Goal: Task Accomplishment & Management: Complete application form

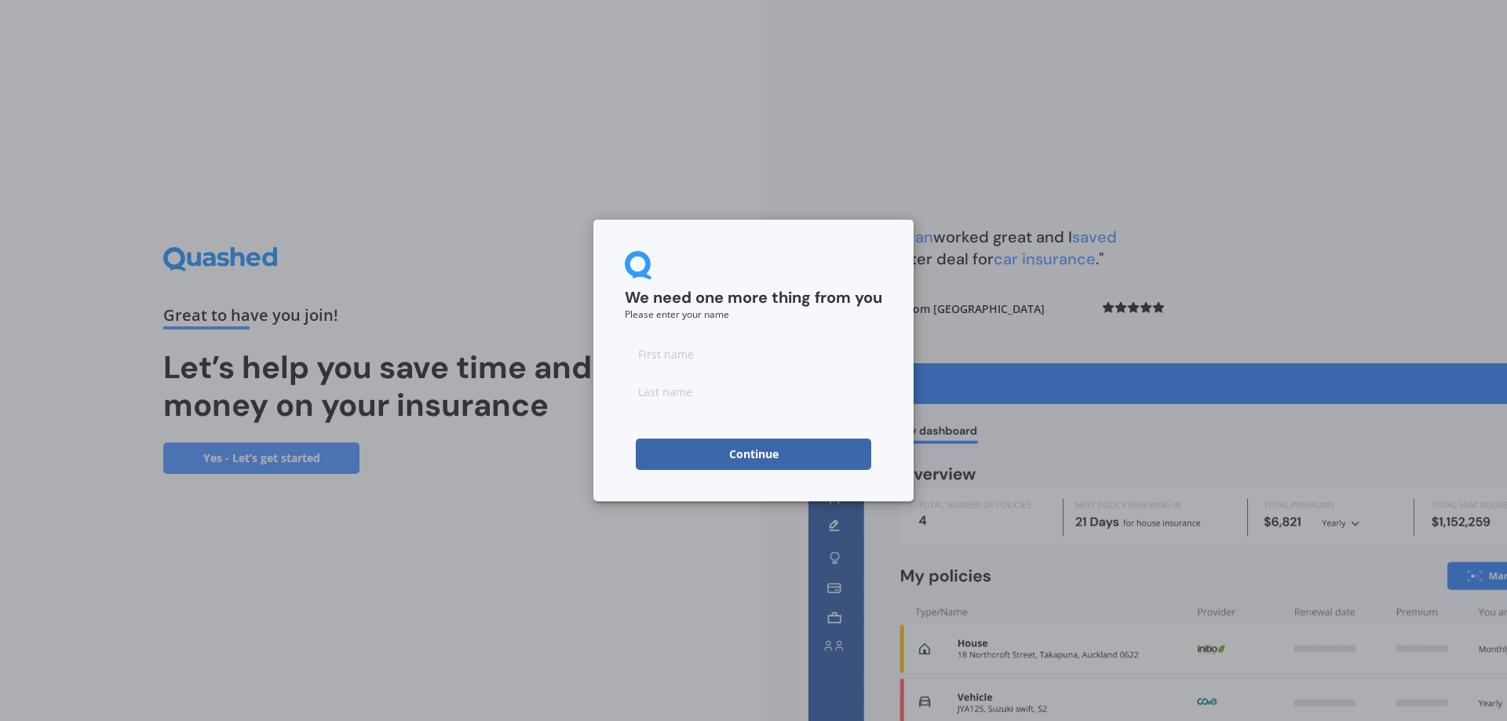
click at [662, 353] on input at bounding box center [753, 353] width 257 height 31
type input "[PERSON_NAME]"
type input "t"
type input "Test"
click at [740, 450] on button "Continue" at bounding box center [753, 454] width 235 height 31
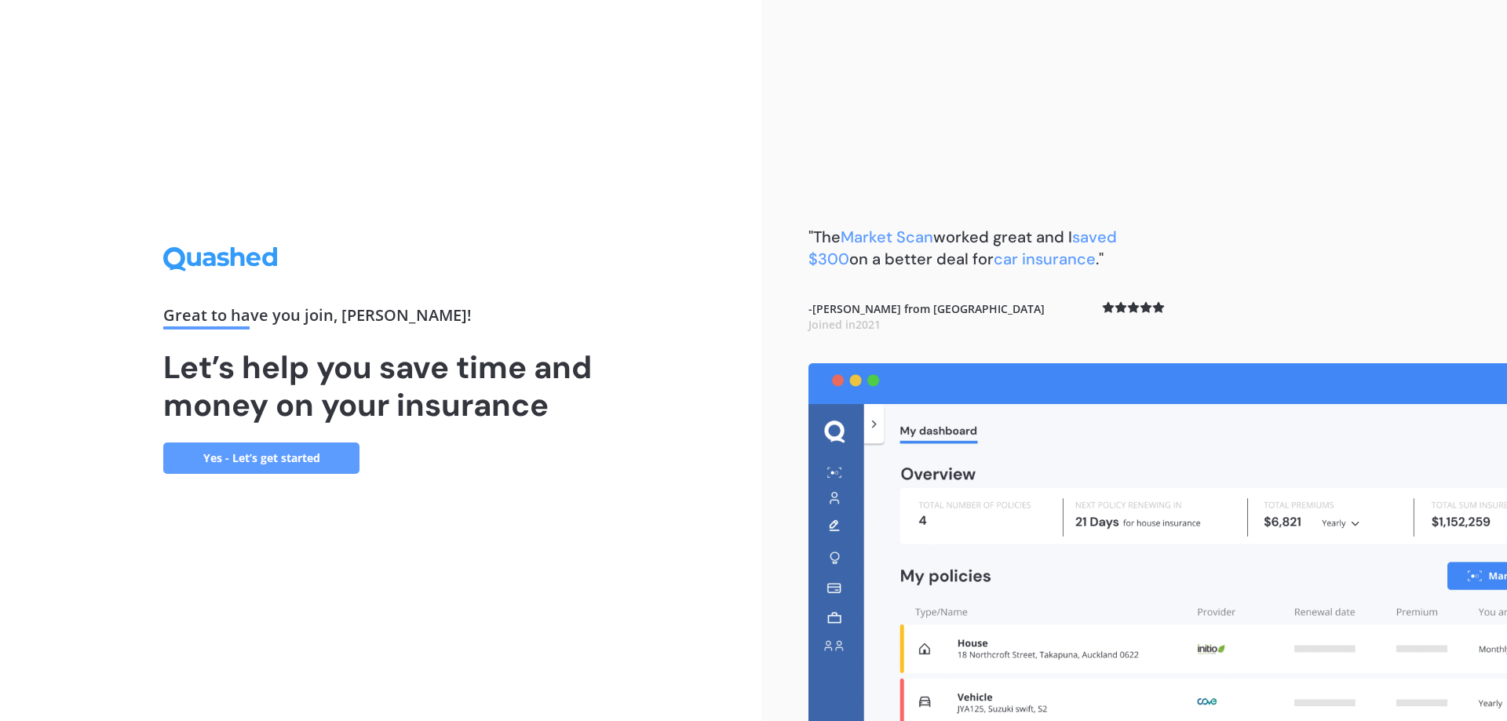
click at [224, 467] on link "Yes - Let’s get started" at bounding box center [261, 458] width 196 height 31
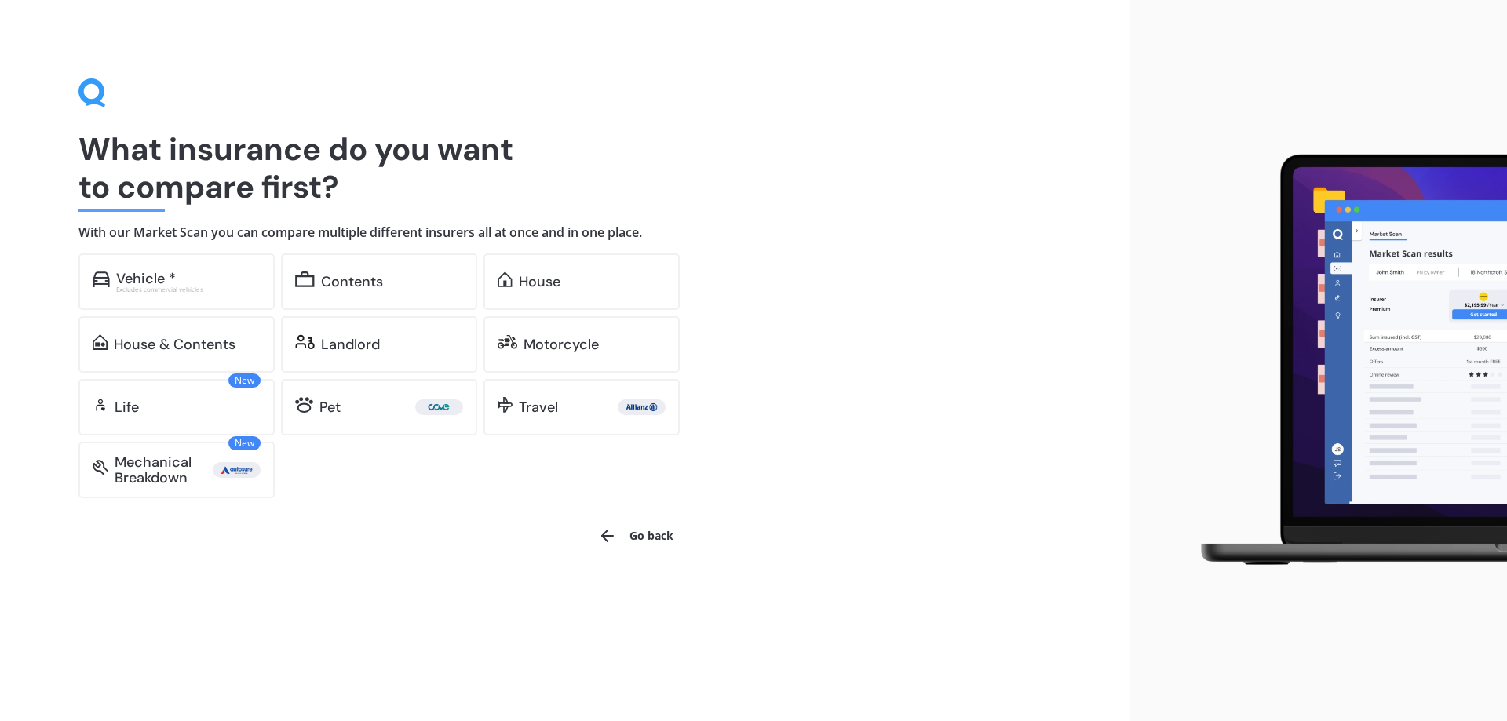
click at [438, 492] on div "Vehicle * Excludes commercial vehicles Contents House House & Contents Landlord…" at bounding box center [392, 375] width 628 height 245
click at [421, 460] on div "Vehicle * Excludes commercial vehicles Contents House House & Contents Landlord…" at bounding box center [392, 375] width 628 height 245
click at [337, 563] on div "What insurance do you want to compare first? With our Market Scan you can compa…" at bounding box center [565, 360] width 1130 height 721
click at [388, 590] on div "What insurance do you want to compare first? With our Market Scan you can compa…" at bounding box center [565, 360] width 1130 height 721
